Goal: Register for event/course

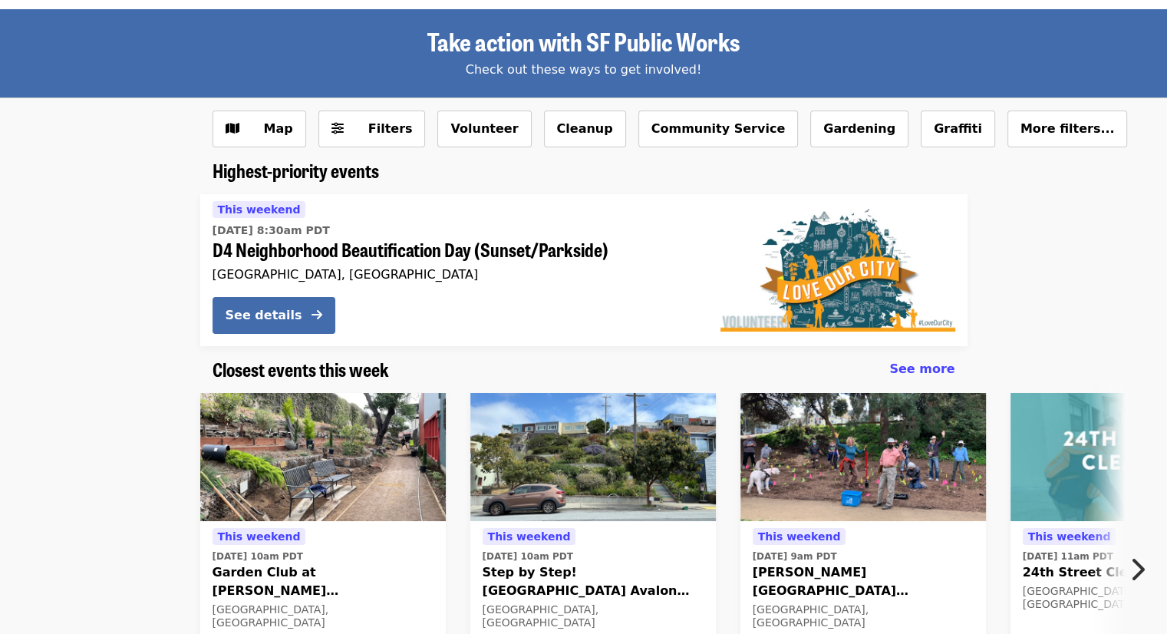
scroll to position [58, 0]
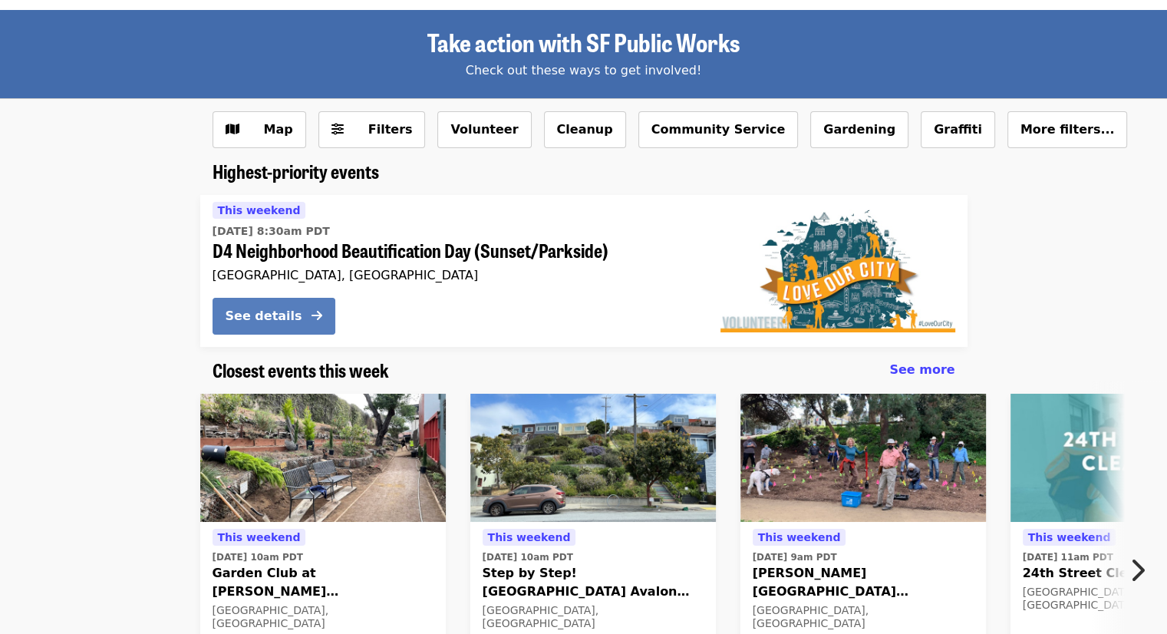
click at [305, 323] on button "See details" at bounding box center [274, 316] width 123 height 37
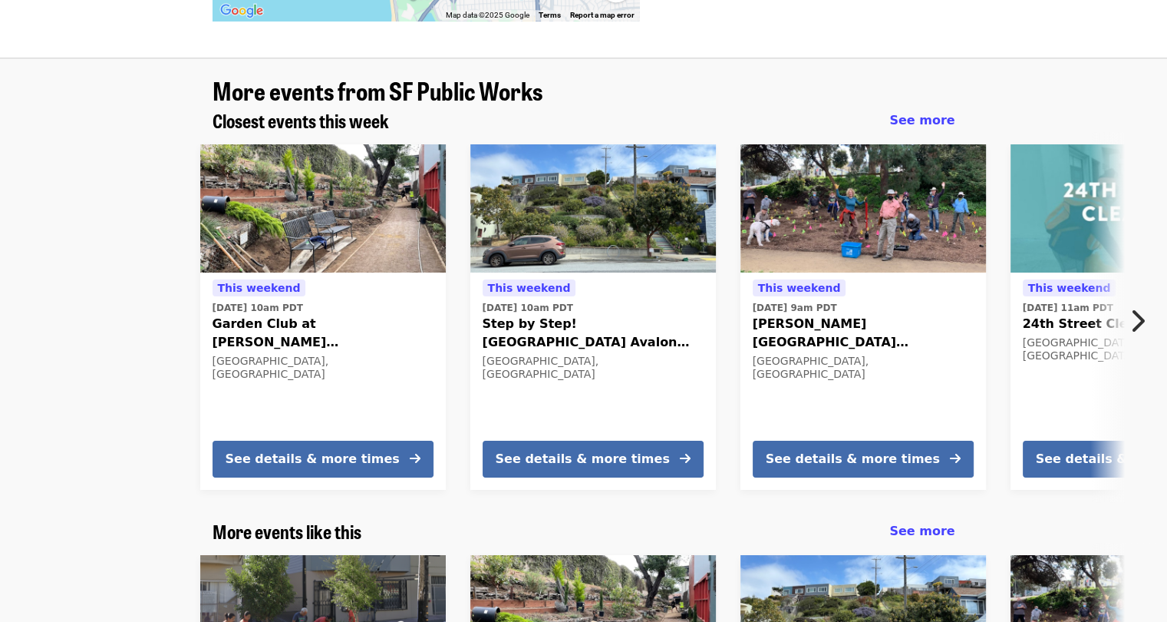
scroll to position [1570, 0]
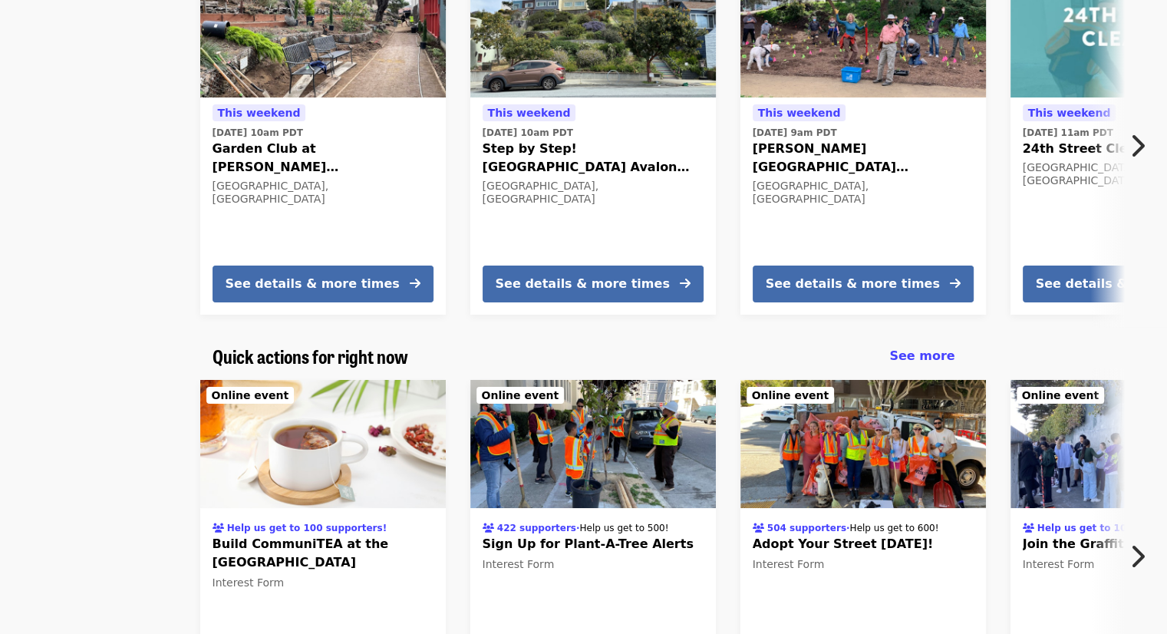
scroll to position [220, 0]
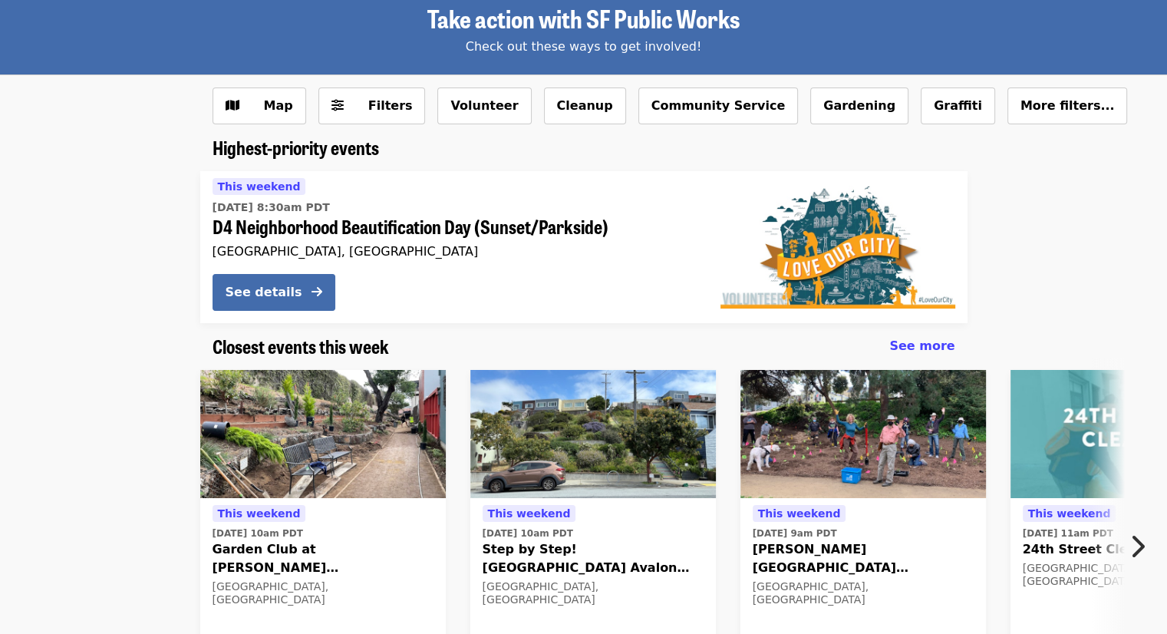
scroll to position [84, 0]
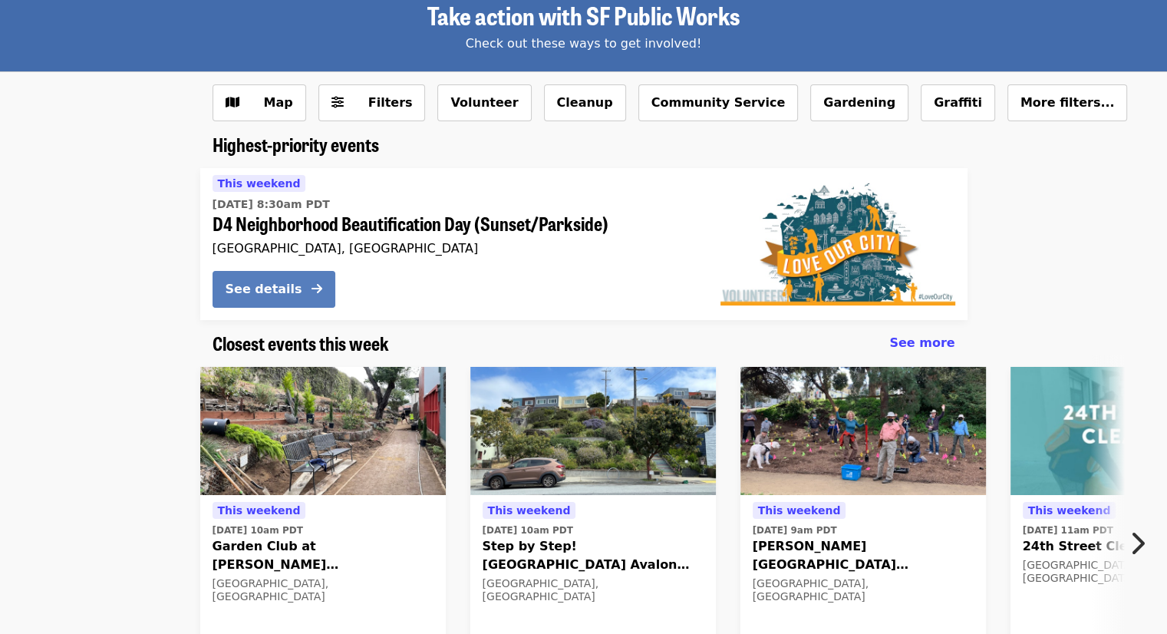
click at [312, 298] on span at bounding box center [317, 289] width 11 height 18
